Goal: Complete application form

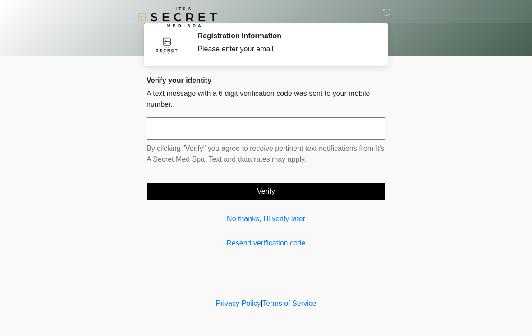
click at [279, 128] on input "text" at bounding box center [266, 128] width 239 height 23
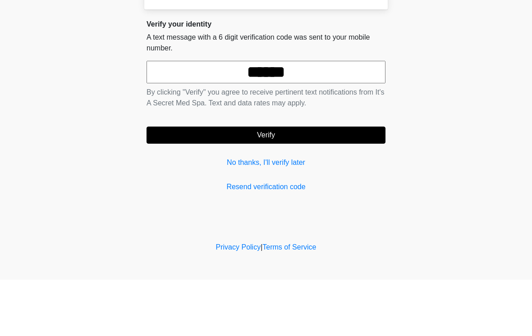
type input "******"
click at [319, 183] on button "Verify" at bounding box center [266, 191] width 239 height 17
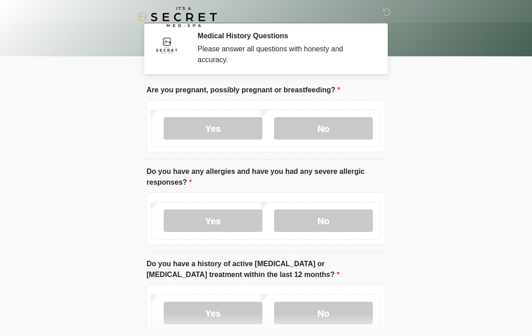
click at [332, 129] on label "No" at bounding box center [323, 128] width 99 height 23
click at [332, 220] on label "No" at bounding box center [323, 221] width 99 height 23
click at [331, 314] on label "No" at bounding box center [323, 313] width 99 height 23
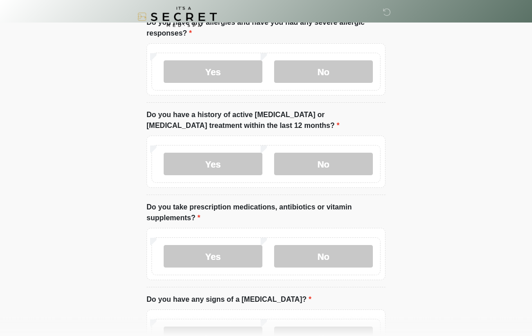
scroll to position [149, 0]
click at [337, 256] on label "No" at bounding box center [323, 257] width 99 height 23
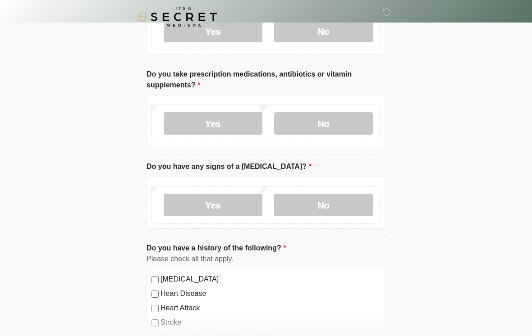
click at [335, 201] on label "No" at bounding box center [323, 205] width 99 height 23
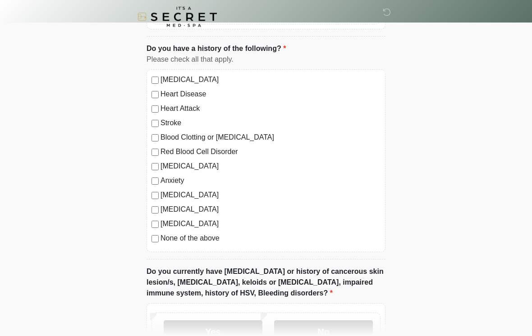
scroll to position [482, 0]
click at [184, 242] on label "None of the above" at bounding box center [271, 238] width 220 height 11
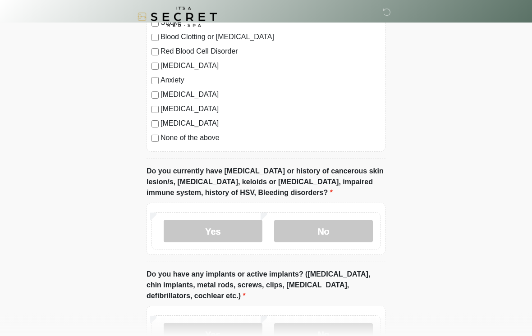
scroll to position [583, 0]
click at [331, 232] on label "No" at bounding box center [323, 231] width 99 height 23
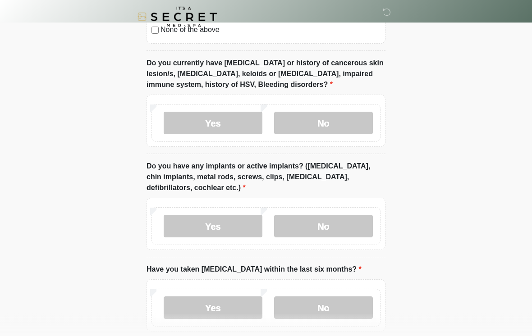
scroll to position [691, 0]
click at [208, 232] on label "Yes" at bounding box center [213, 226] width 99 height 23
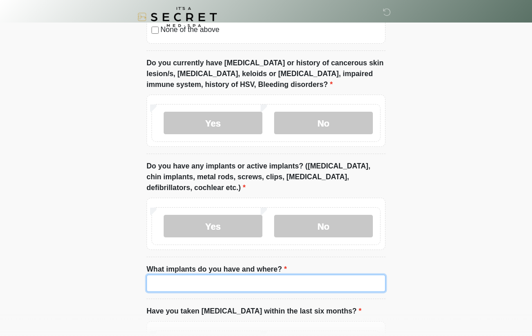
click at [256, 279] on input "What implants do you have and where?" at bounding box center [266, 283] width 239 height 17
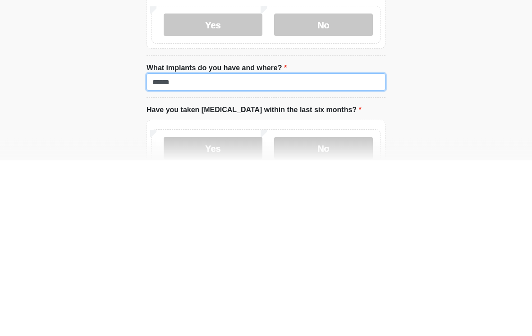
type input "******"
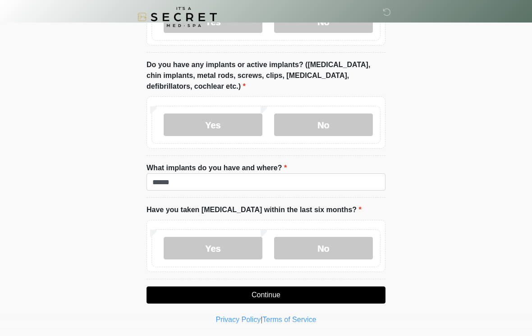
click at [344, 247] on label "No" at bounding box center [323, 248] width 99 height 23
click at [302, 295] on button "Continue" at bounding box center [266, 295] width 239 height 17
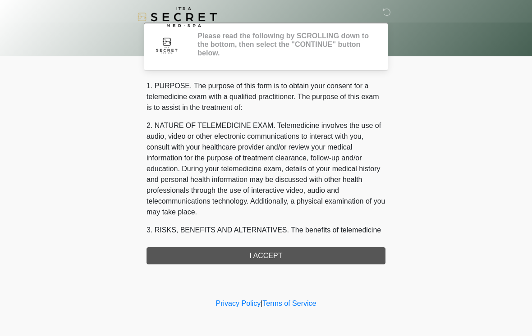
scroll to position [0, 0]
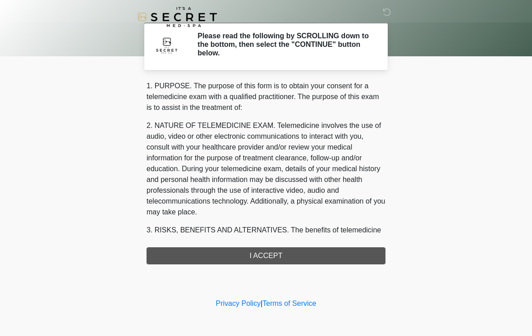
click at [334, 257] on div "1. PURPOSE. The purpose of this form is to obtain your consent for a telemedici…" at bounding box center [266, 173] width 239 height 184
click at [267, 262] on div "1. PURPOSE. The purpose of this form is to obtain your consent for a telemedici…" at bounding box center [266, 173] width 239 height 184
click at [266, 251] on div "1. PURPOSE. The purpose of this form is to obtain your consent for a telemedici…" at bounding box center [266, 173] width 239 height 184
click at [268, 258] on div "1. PURPOSE. The purpose of this form is to obtain your consent for a telemedici…" at bounding box center [266, 173] width 239 height 184
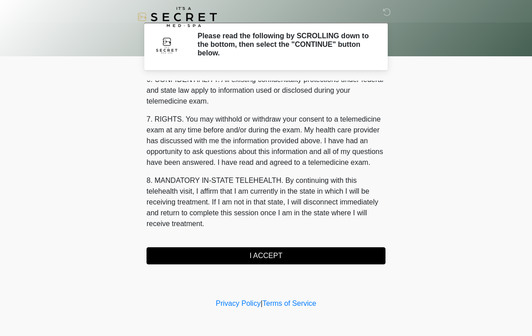
scroll to position [367, 0]
click at [278, 255] on button "I ACCEPT" at bounding box center [266, 256] width 239 height 17
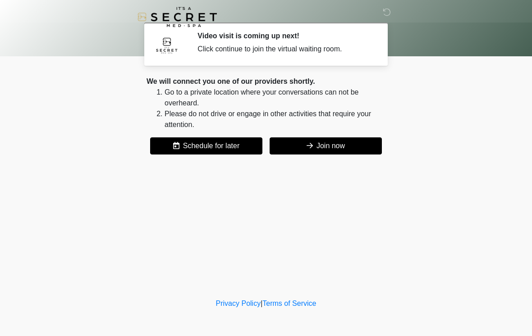
click at [342, 146] on button "Join now" at bounding box center [326, 146] width 112 height 17
